Goal: Task Accomplishment & Management: Complete application form

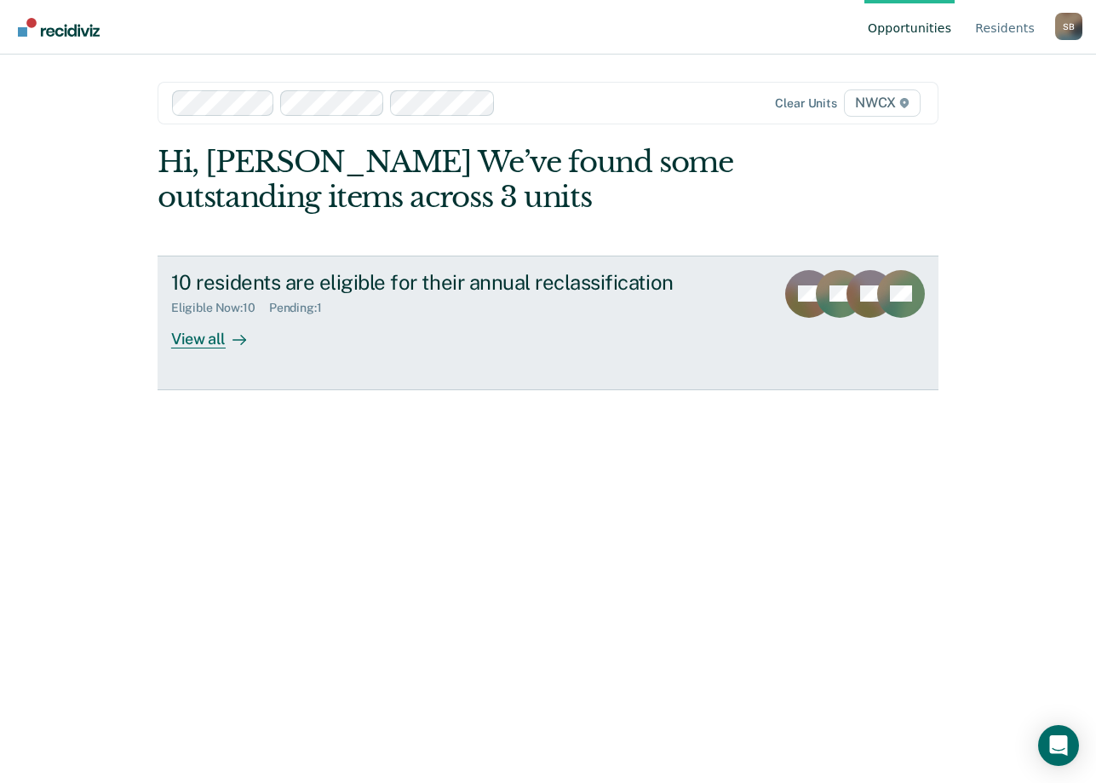
click at [202, 337] on div "View all" at bounding box center [218, 331] width 95 height 33
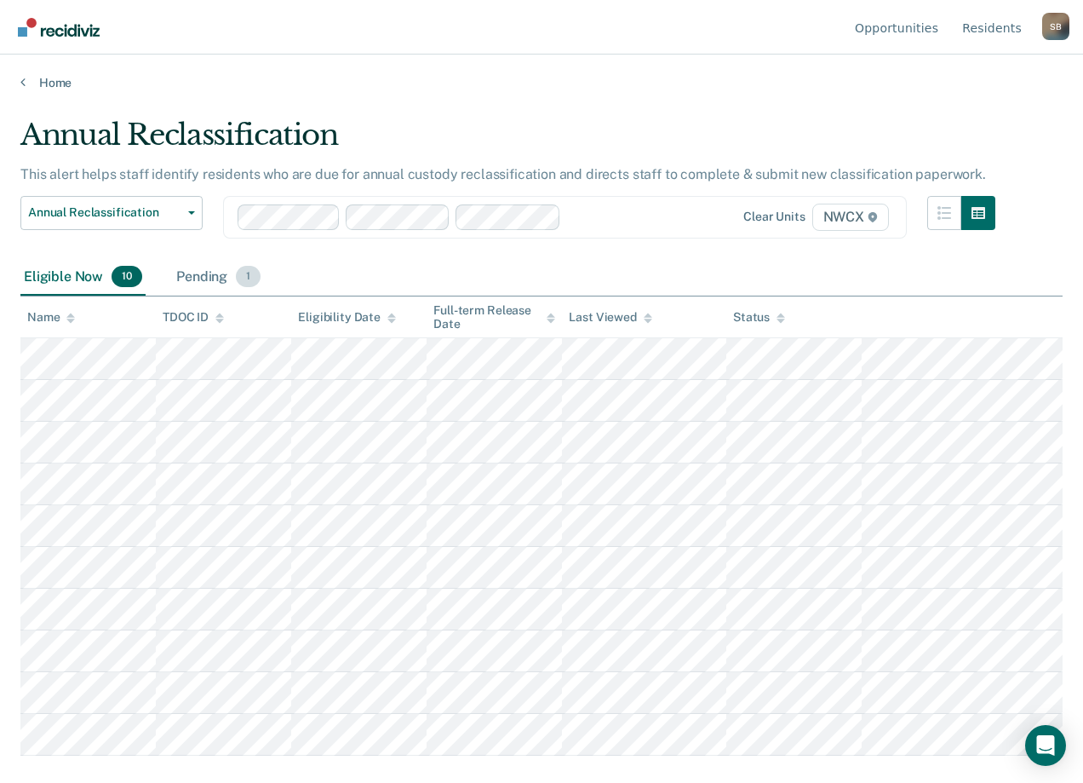
click at [207, 296] on div "Pending 1" at bounding box center [218, 277] width 91 height 37
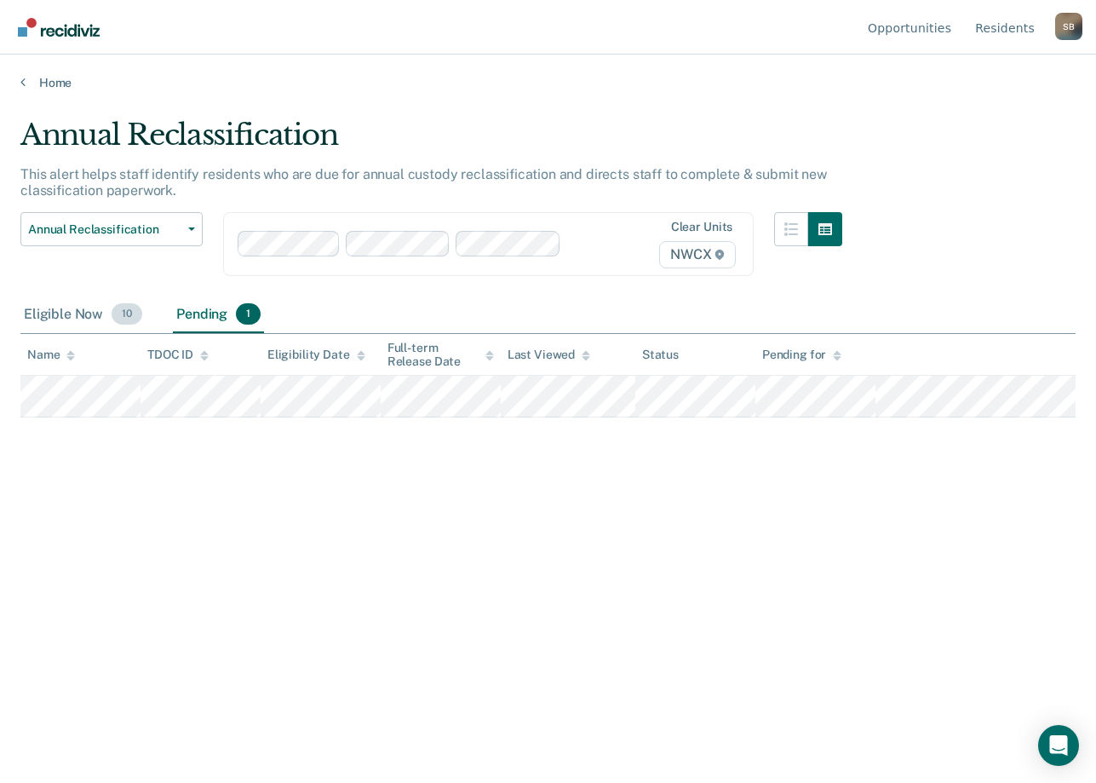
click at [68, 313] on div "Eligible Now 10" at bounding box center [82, 314] width 125 height 37
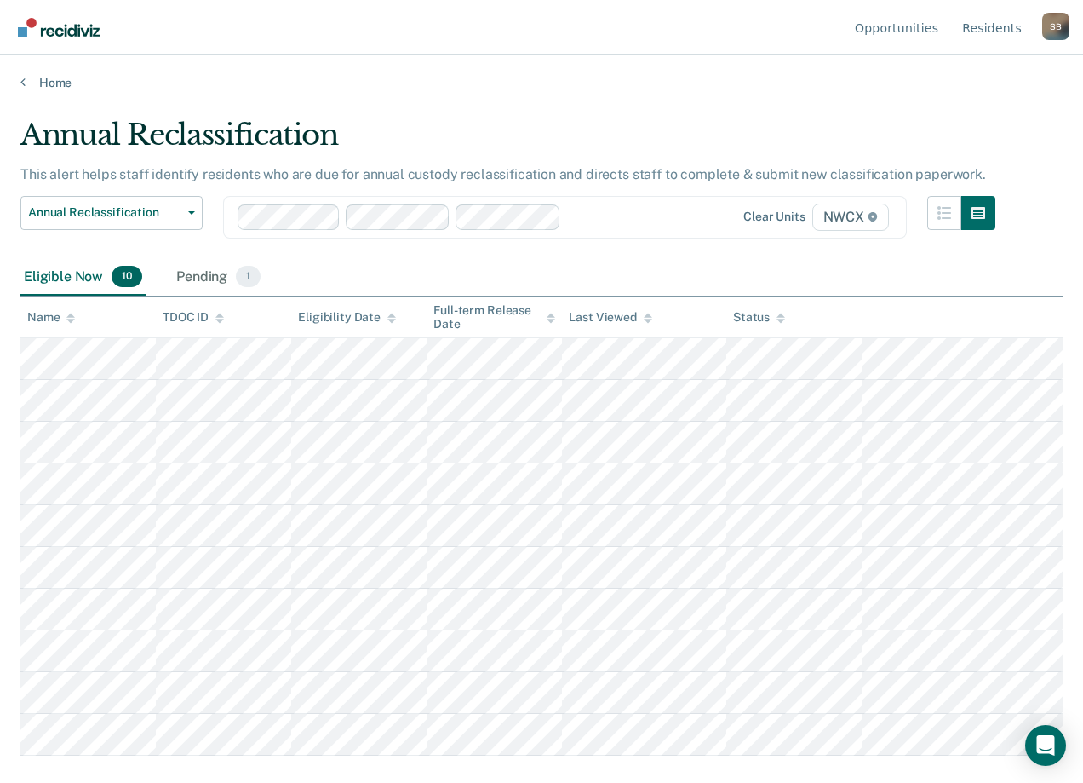
scroll to position [10, 0]
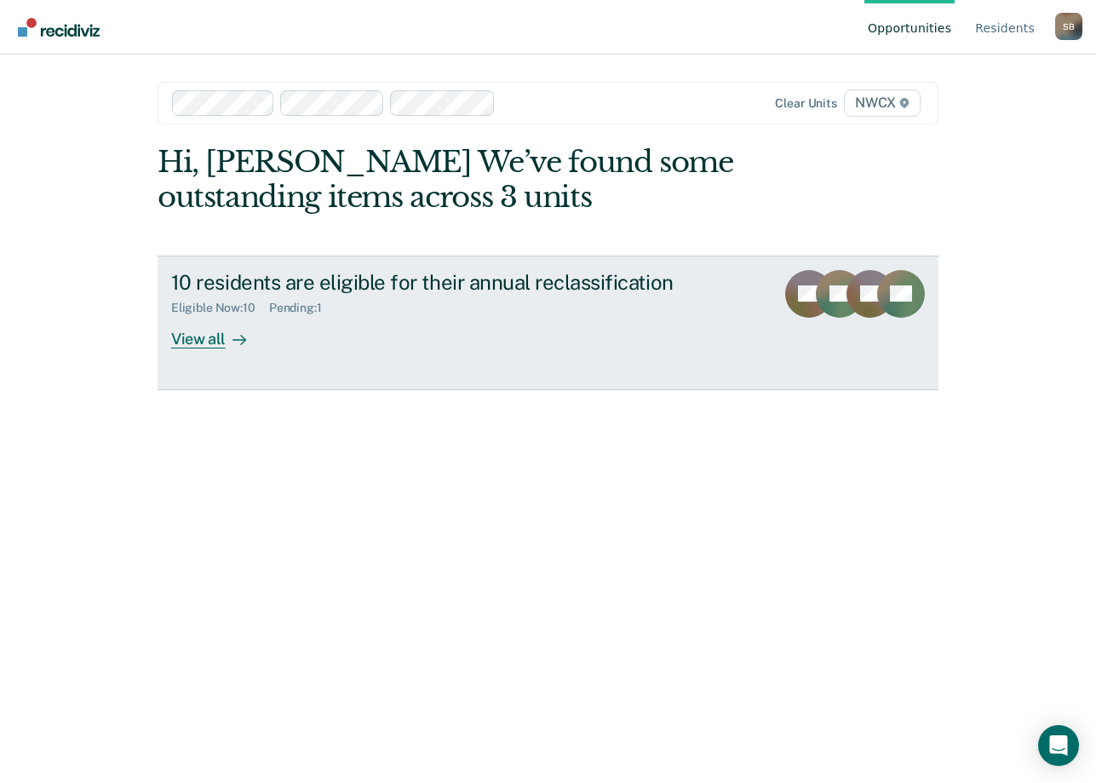
click at [209, 339] on div "View all" at bounding box center [218, 331] width 95 height 33
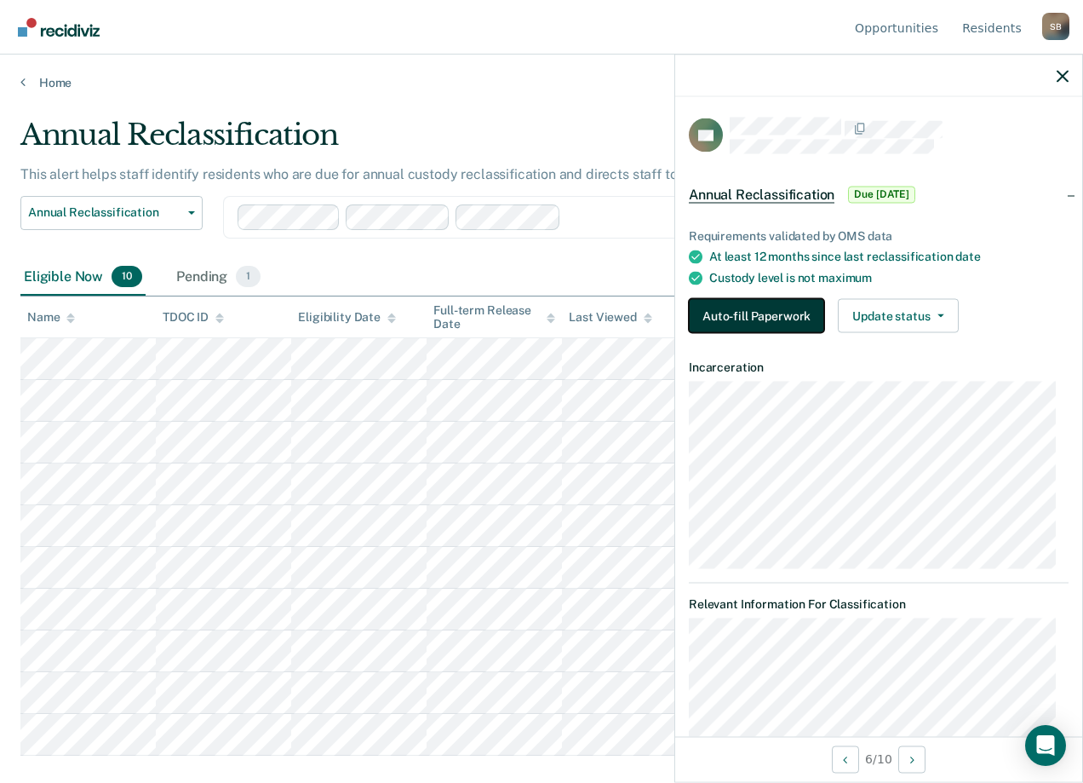
click at [777, 308] on button "Auto-fill Paperwork" at bounding box center [756, 316] width 135 height 34
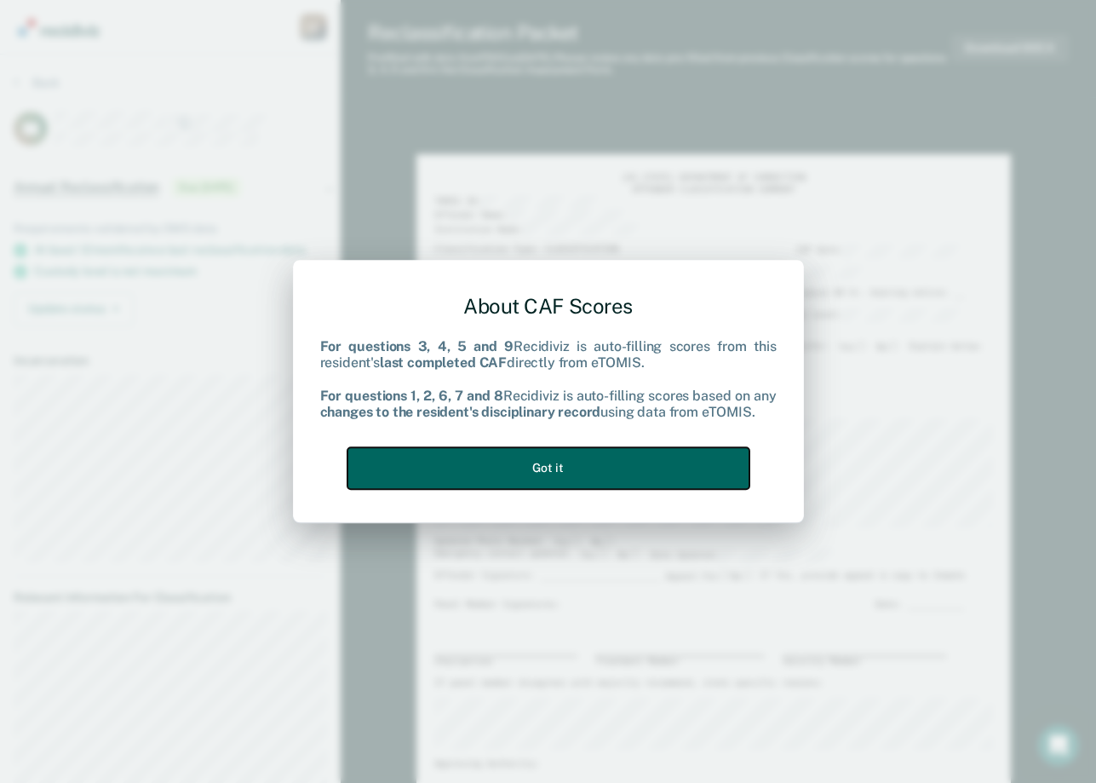
click at [544, 462] on button "Got it" at bounding box center [548, 468] width 402 height 42
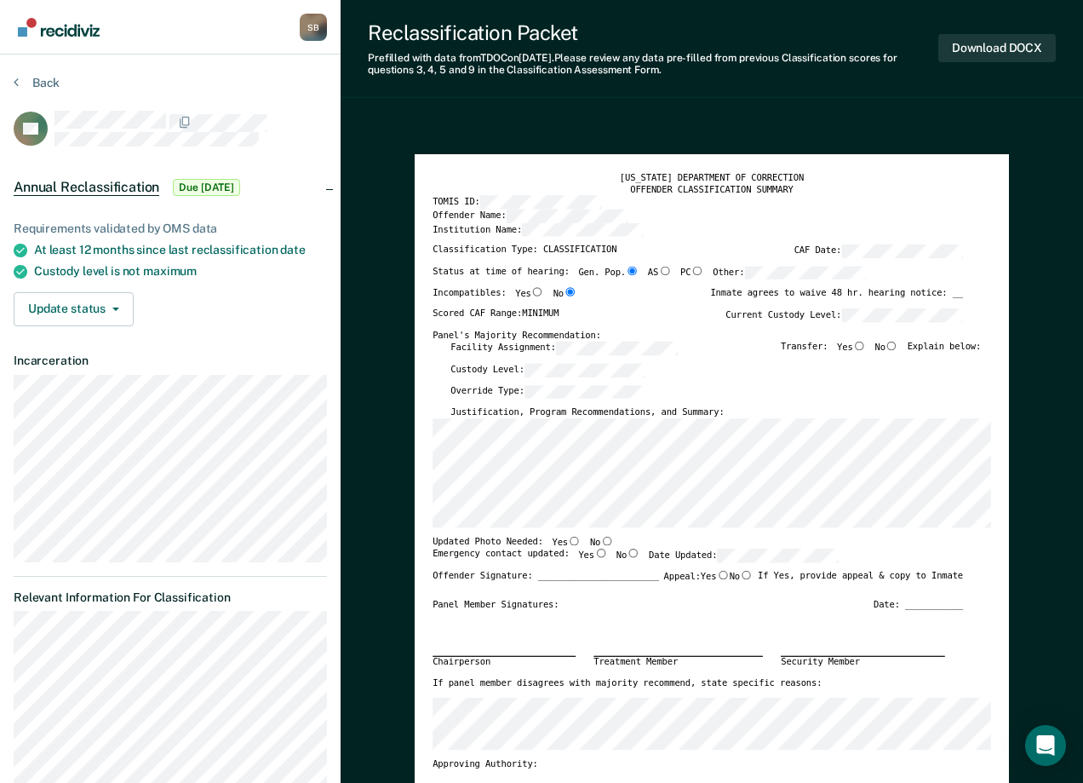
click at [898, 347] on input "No" at bounding box center [892, 345] width 13 height 9
type textarea "x"
radio input "true"
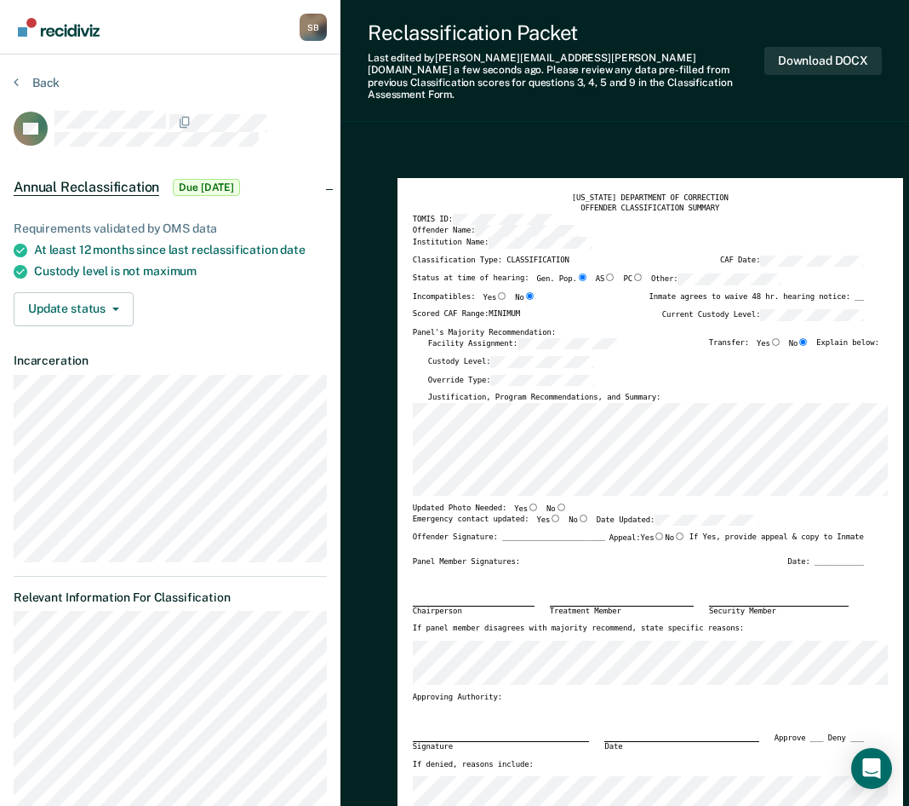
click at [832, 193] on div "[US_STATE] DEPARTMENT OF CORRECTION" at bounding box center [650, 198] width 475 height 10
click at [528, 503] on input "Yes" at bounding box center [533, 507] width 11 height 8
type textarea "x"
radio input "true"
click at [550, 514] on input "Yes" at bounding box center [555, 518] width 11 height 8
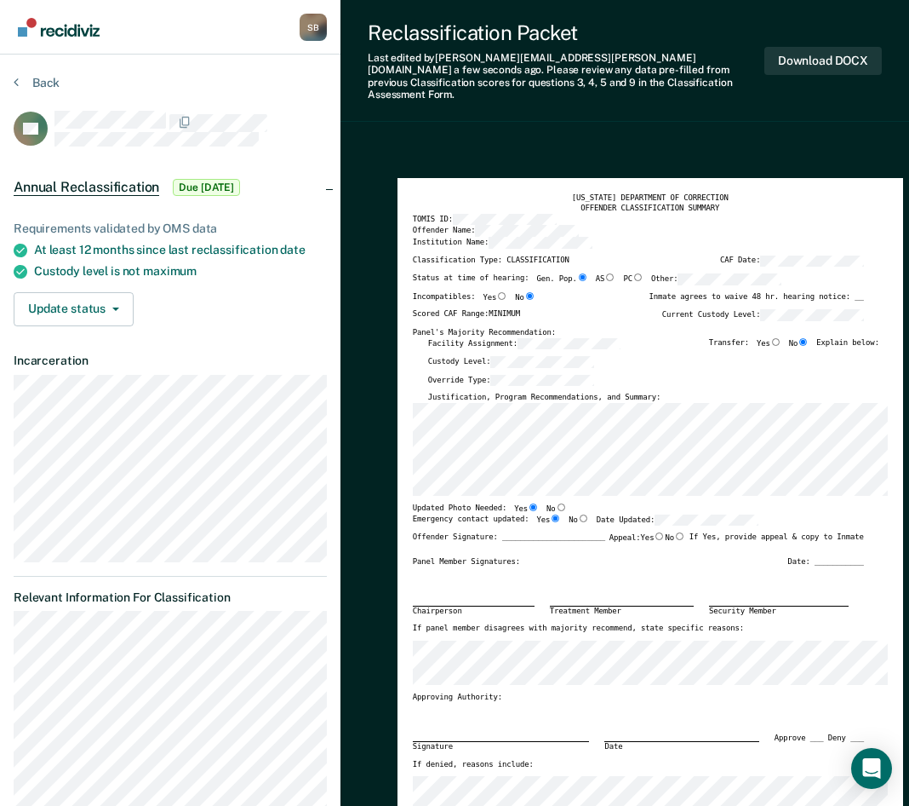
type textarea "x"
radio input "true"
click at [843, 49] on button "Download DOCX" at bounding box center [824, 61] width 118 height 28
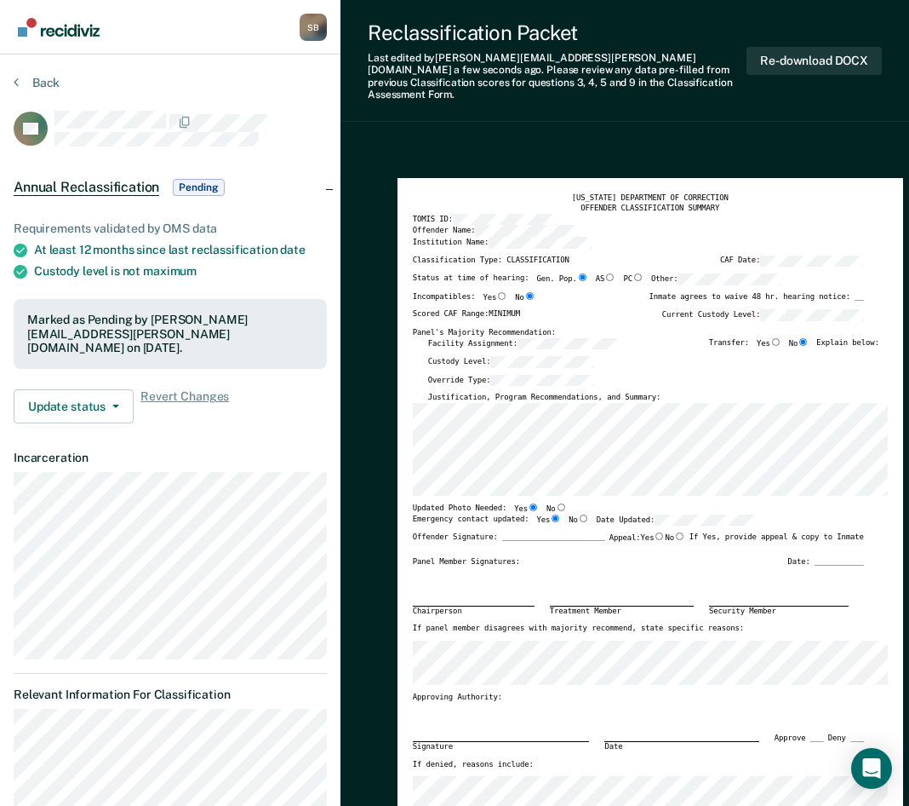
drag, startPoint x: 301, startPoint y: 154, endPoint x: 304, endPoint y: 134, distance: 20.7
click at [34, 80] on button "Back" at bounding box center [37, 82] width 46 height 15
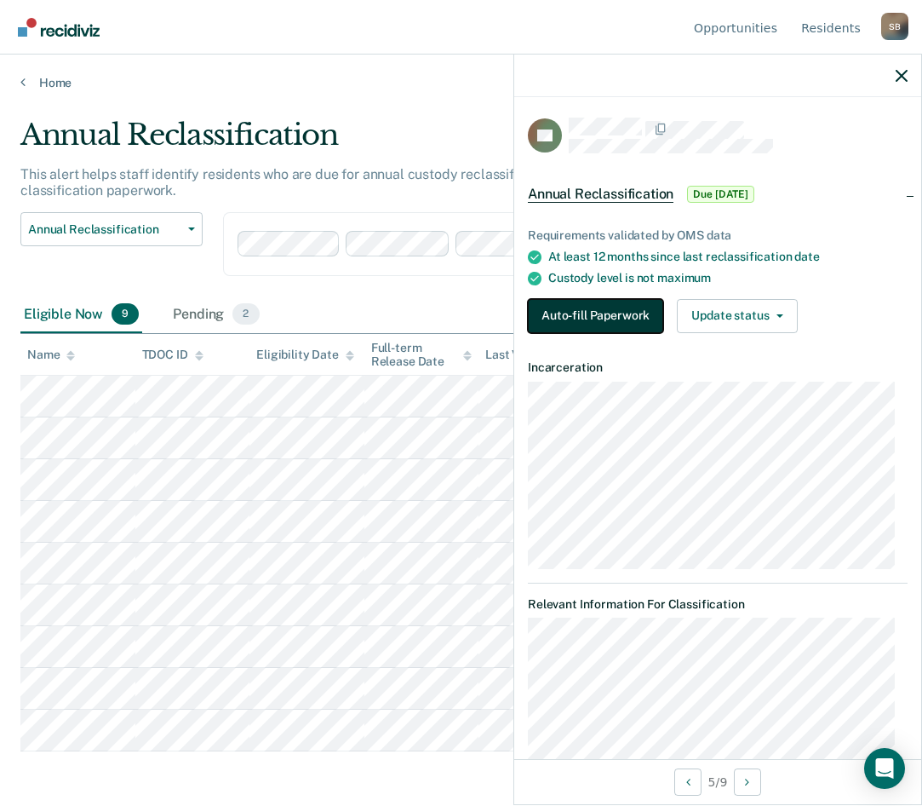
click at [606, 314] on button "Auto-fill Paperwork" at bounding box center [595, 316] width 135 height 34
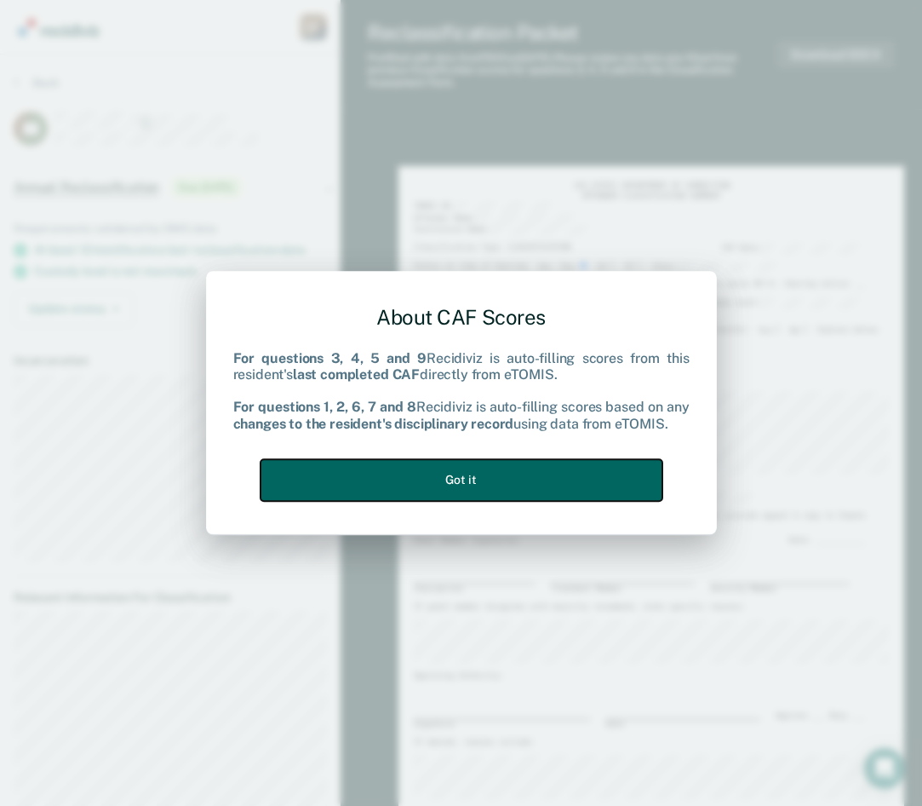
click at [457, 482] on button "Got it" at bounding box center [462, 480] width 402 height 42
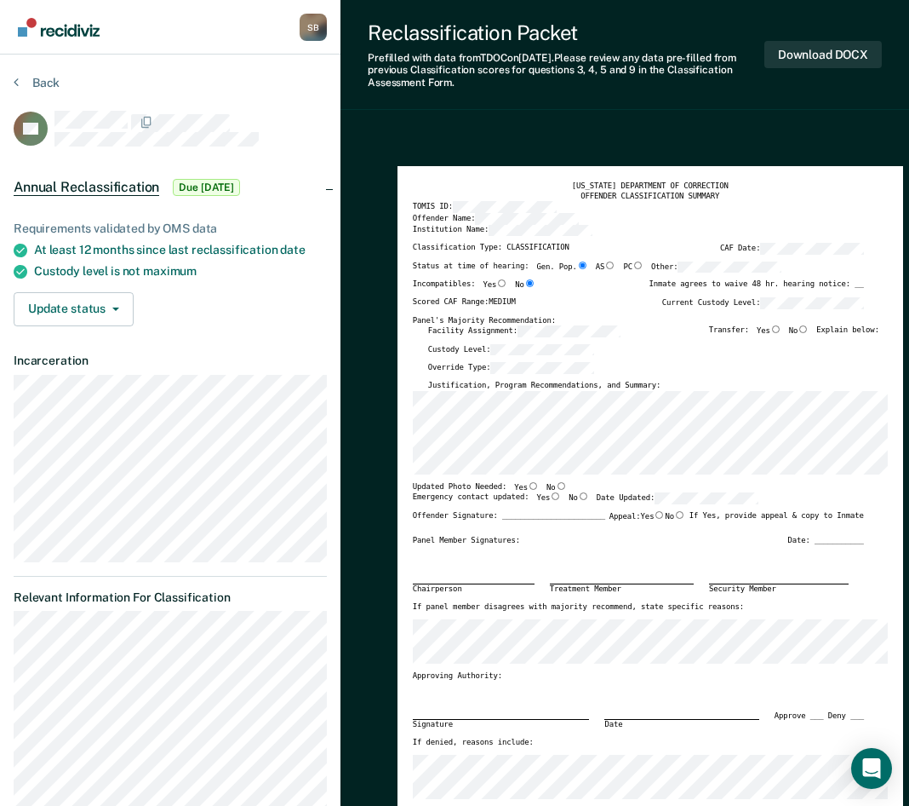
click at [817, 330] on div "Transfer: Yes No Explain below:" at bounding box center [794, 334] width 170 height 19
click at [809, 326] on input "No" at bounding box center [803, 329] width 11 height 8
type textarea "x"
radio input "true"
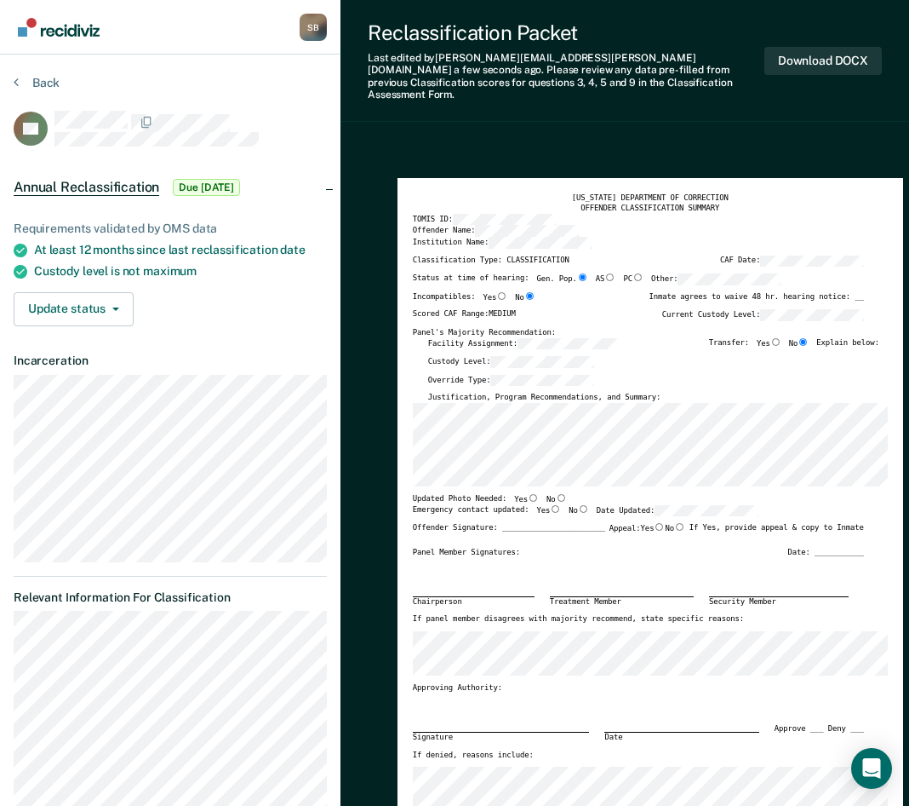
click at [754, 214] on div "TOMIS ID:" at bounding box center [638, 220] width 451 height 12
click at [528, 494] on input "Yes" at bounding box center [533, 498] width 11 height 8
type textarea "x"
radio input "true"
click at [550, 505] on input "Yes" at bounding box center [555, 509] width 11 height 8
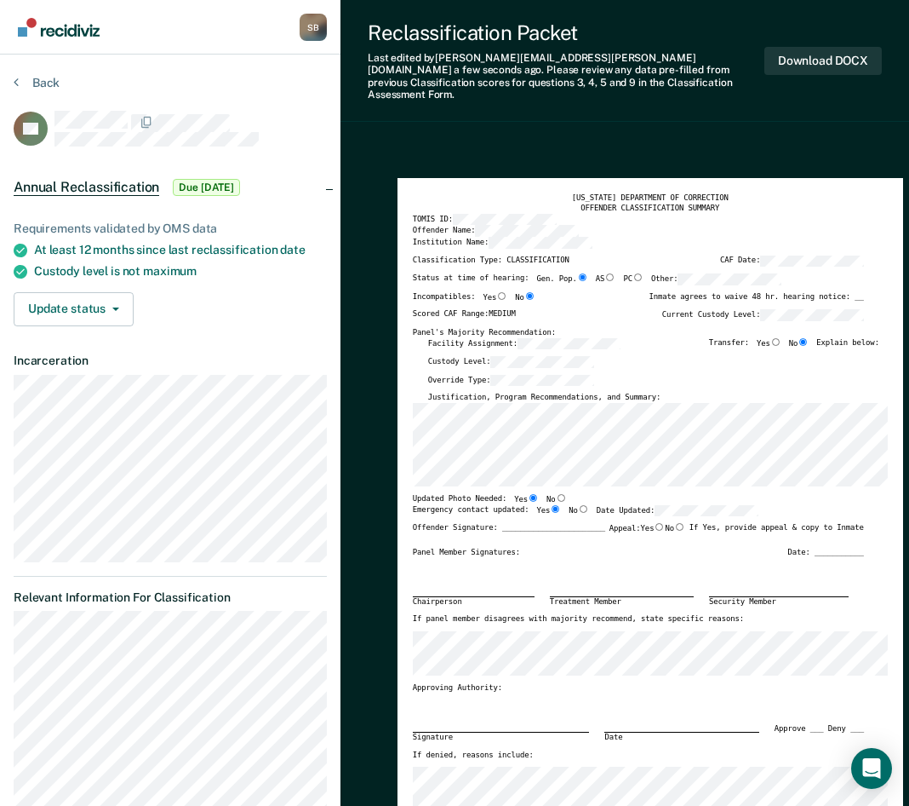
type textarea "x"
radio input "true"
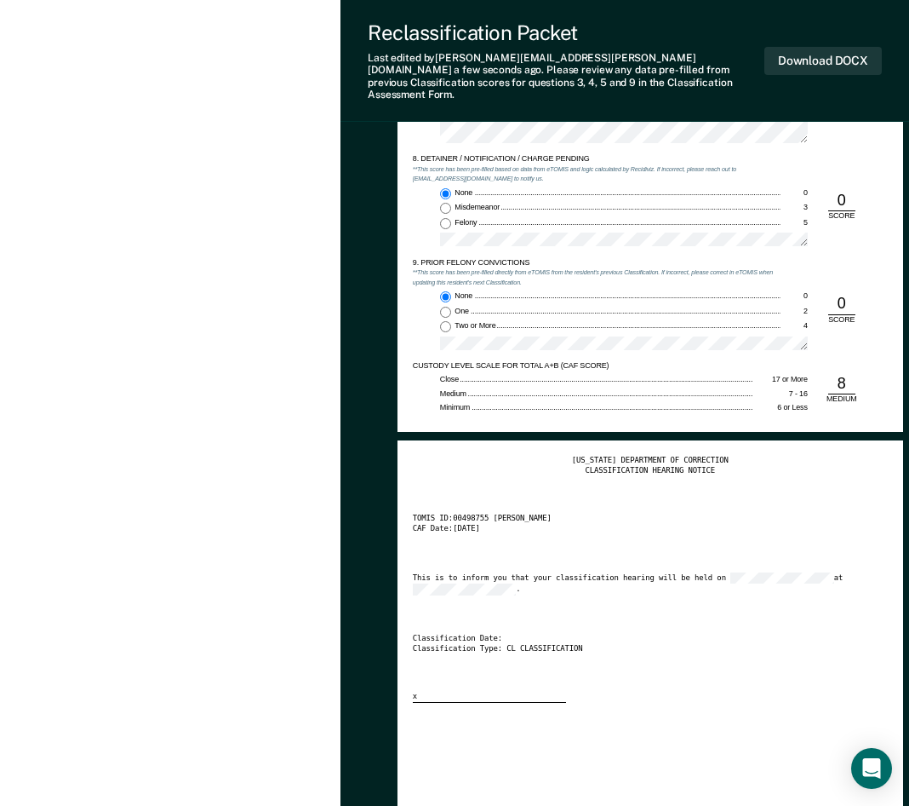
scroll to position [1788, 0]
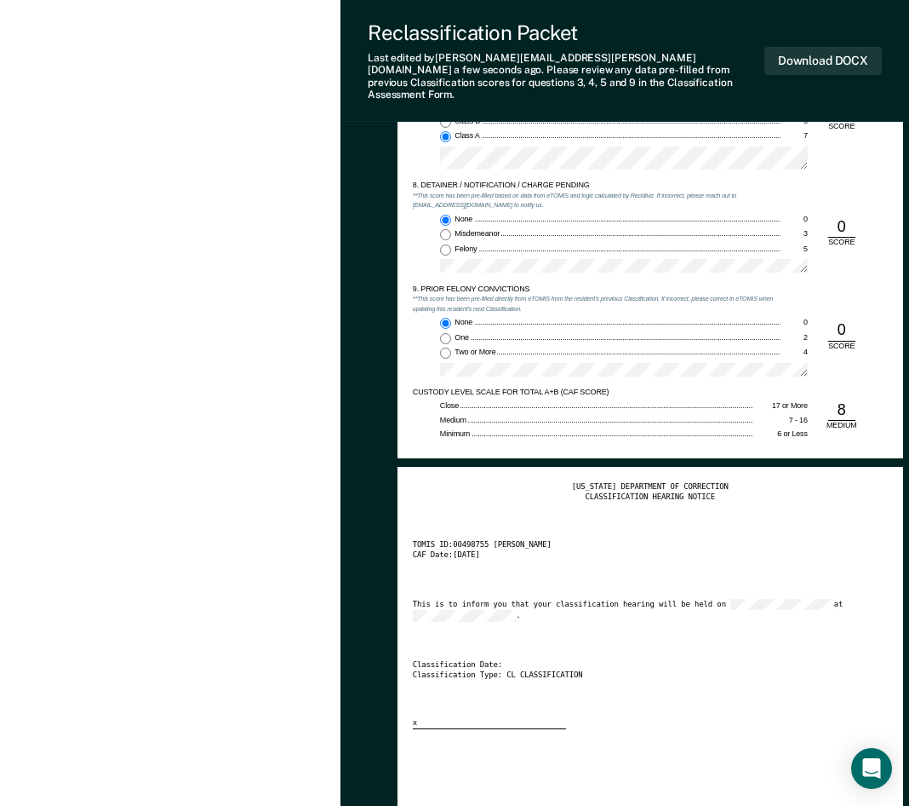
drag, startPoint x: 481, startPoint y: 631, endPoint x: 611, endPoint y: 626, distance: 129.5
click at [481, 630] on div "[US_STATE] DEPARTMENT OF CORRECTION CLASSIFICATION HEARING NOTICE TOMIS ID: 004…" at bounding box center [650, 605] width 475 height 247
click at [818, 49] on button "Download DOCX" at bounding box center [824, 61] width 118 height 28
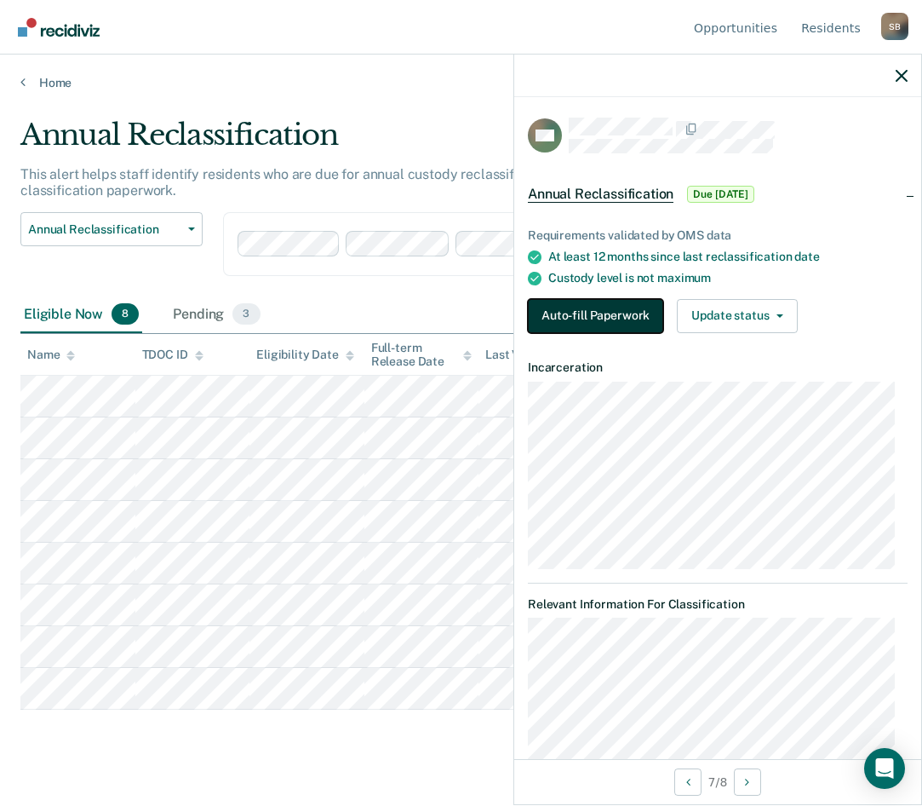
click at [578, 315] on button "Auto-fill Paperwork" at bounding box center [595, 316] width 135 height 34
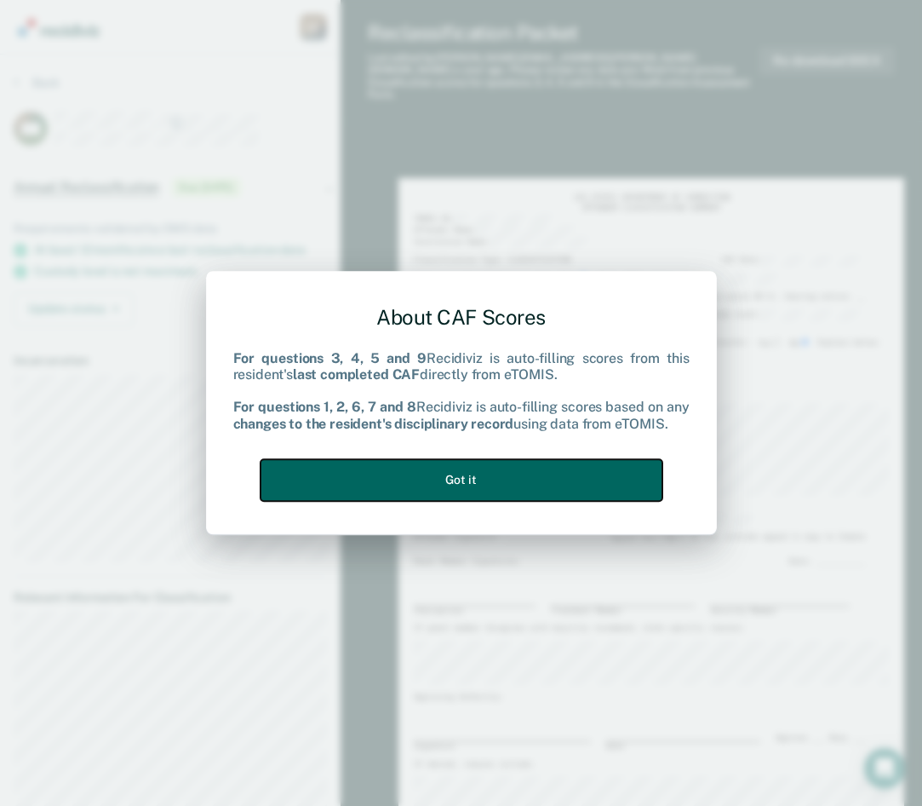
click at [461, 479] on button "Got it" at bounding box center [462, 480] width 402 height 42
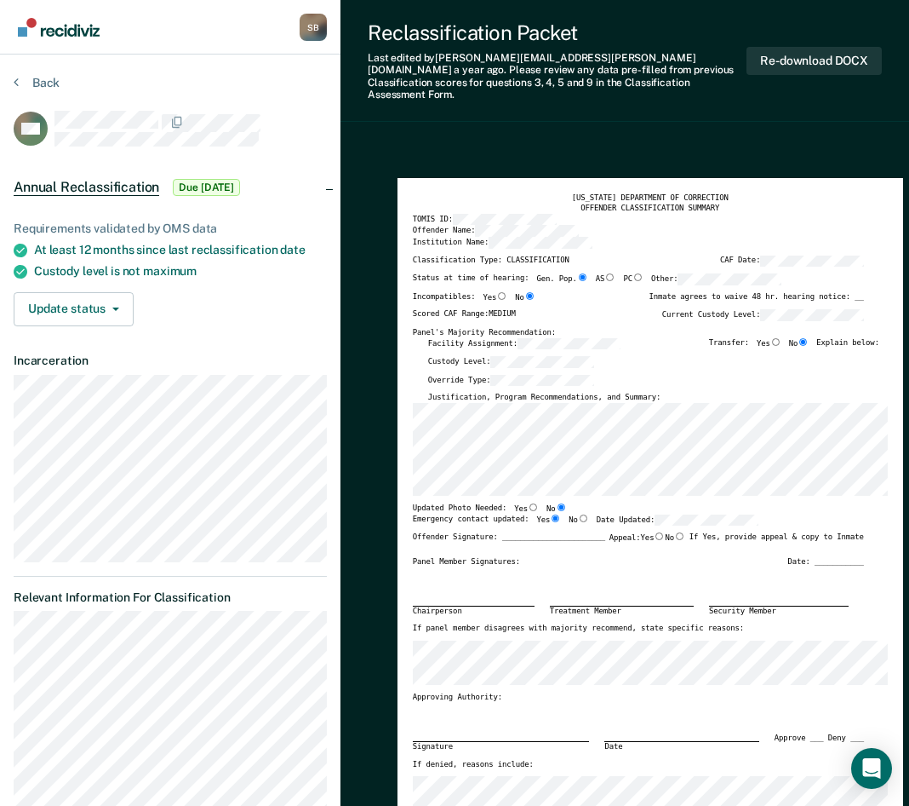
type textarea "x"
